Goal: Navigation & Orientation: Find specific page/section

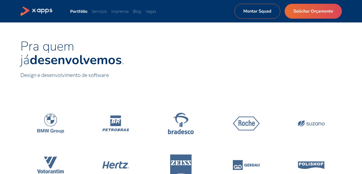
click at [51, 10] on icon at bounding box center [42, 11] width 21 height 5
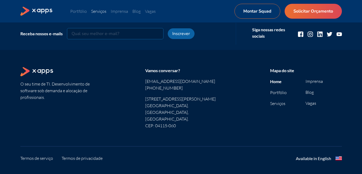
click at [102, 10] on link "Serviços" at bounding box center [98, 11] width 15 height 5
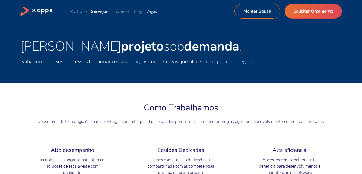
click at [154, 12] on link "Vagas" at bounding box center [151, 11] width 11 height 5
click at [275, 13] on link "Montar Squad" at bounding box center [256, 11] width 49 height 16
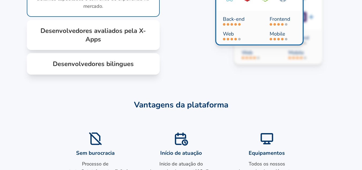
scroll to position [404, 0]
